Goal: Task Accomplishment & Management: Use online tool/utility

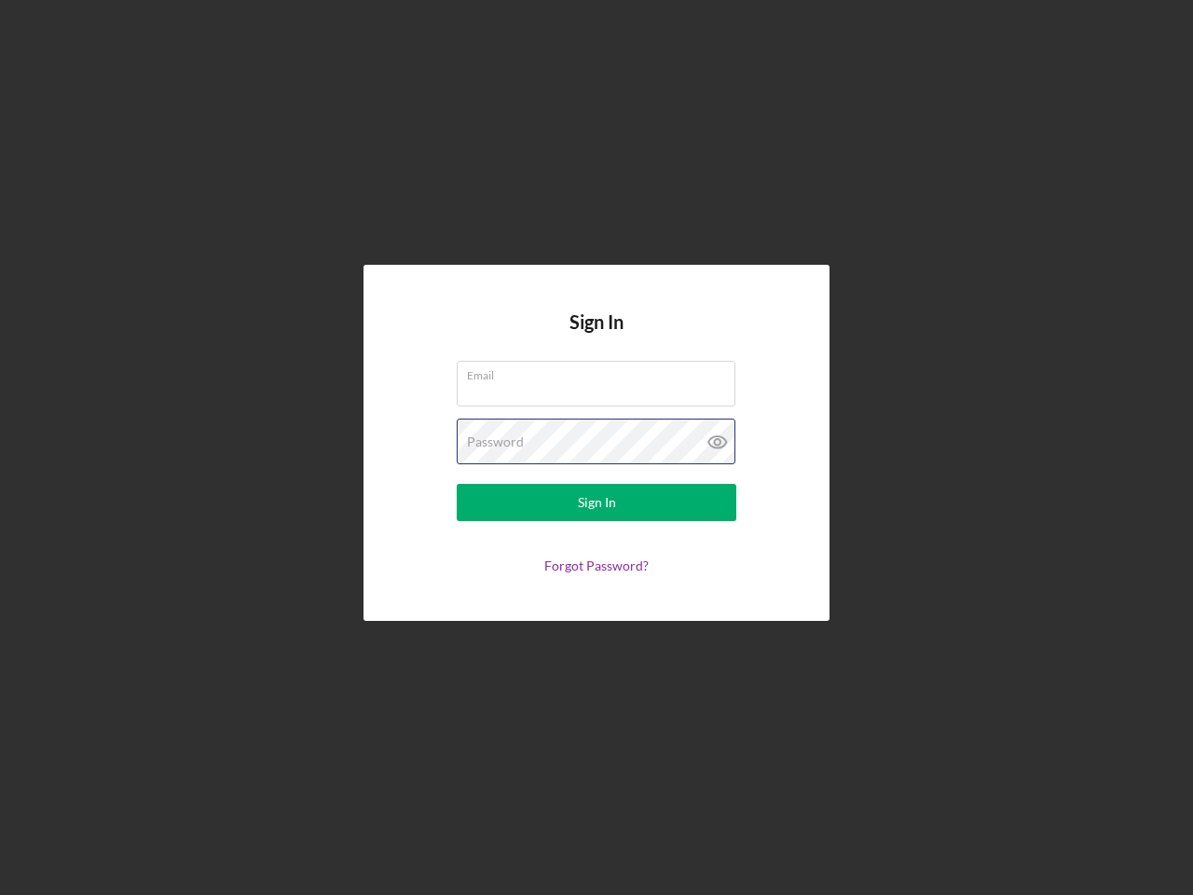
click at [596, 447] on div "Password" at bounding box center [597, 441] width 280 height 47
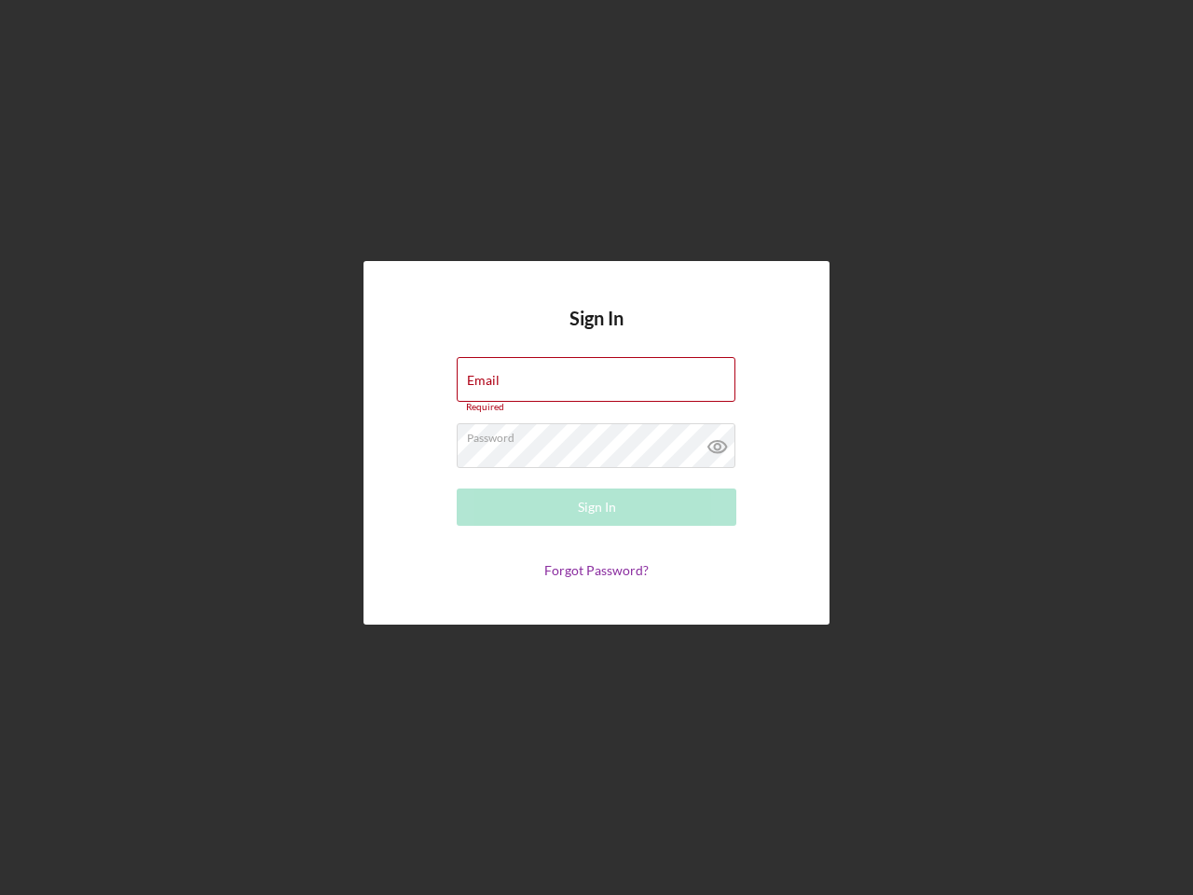
click at [718, 442] on icon at bounding box center [717, 446] width 47 height 47
